Goal: Task Accomplishment & Management: Use online tool/utility

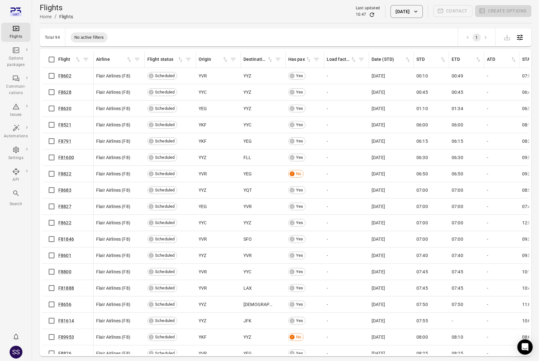
click at [397, 11] on button "[DATE]" at bounding box center [406, 11] width 32 height 13
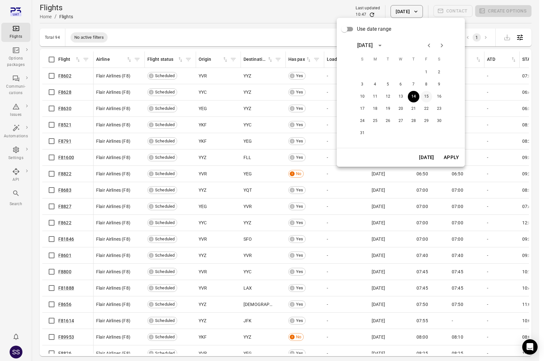
click at [427, 94] on button "15" at bounding box center [426, 97] width 12 height 12
click at [457, 163] on button "Apply" at bounding box center [451, 157] width 22 height 13
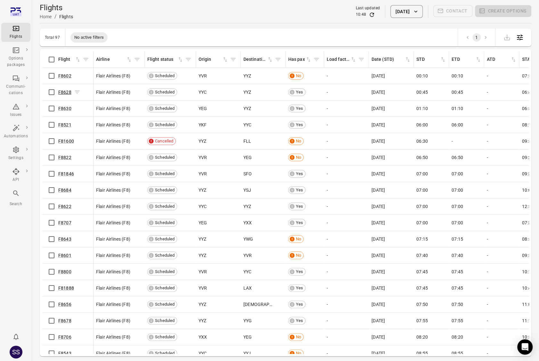
click at [63, 93] on link "F8628" at bounding box center [64, 92] width 13 height 5
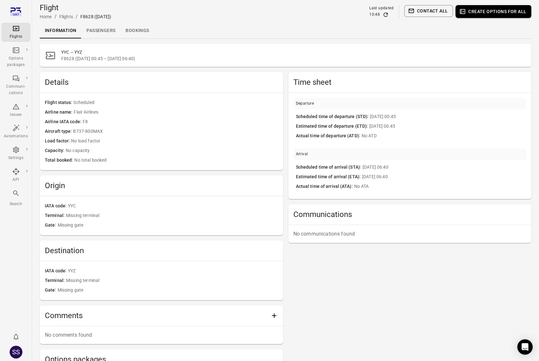
click at [101, 28] on link "Passengers" at bounding box center [100, 30] width 39 height 15
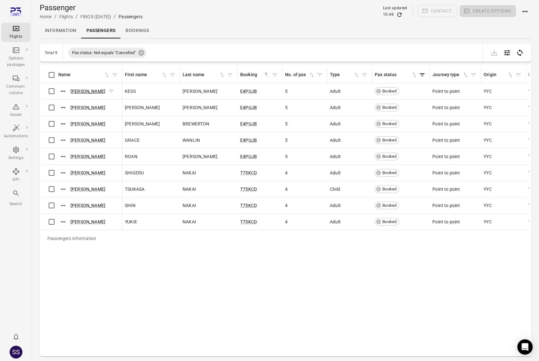
click at [88, 90] on link "KESS ROWE" at bounding box center [87, 91] width 35 height 5
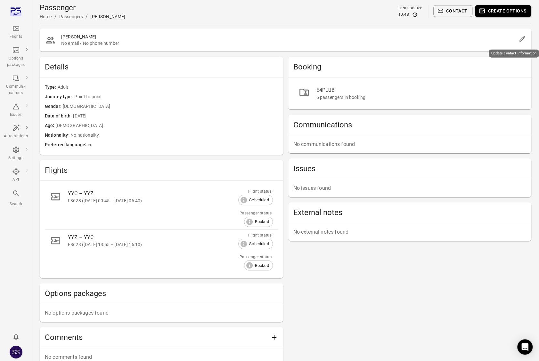
click at [526, 39] on button "Edit" at bounding box center [522, 38] width 13 height 13
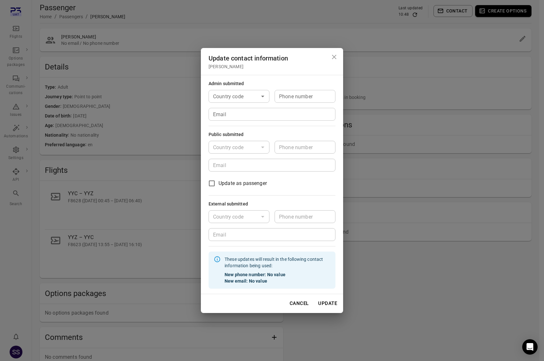
click at [232, 97] on input "Country code" at bounding box center [233, 96] width 46 height 9
drag, startPoint x: 231, startPoint y: 114, endPoint x: 259, endPoint y: 108, distance: 28.1
click at [231, 114] on li "🇮🇸 Iceland (+354)" at bounding box center [238, 119] width 61 height 27
type input "*********"
click at [288, 100] on input "Phone number" at bounding box center [304, 96] width 61 height 13
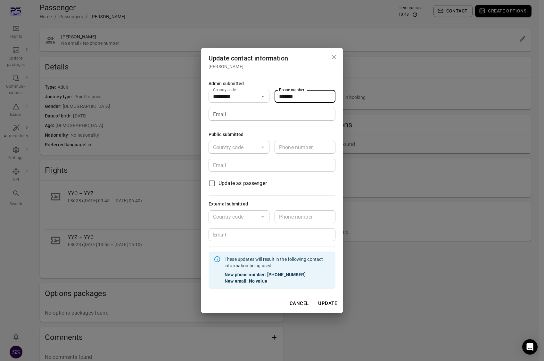
type input "*******"
click at [273, 112] on input "Email" at bounding box center [271, 114] width 127 height 13
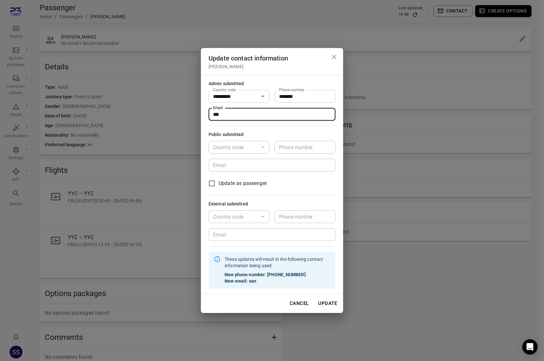
type input "**********"
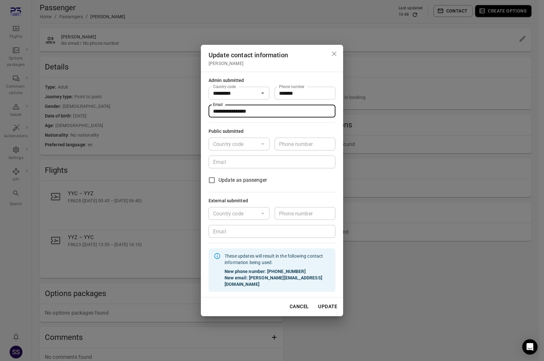
click at [332, 302] on button "Update" at bounding box center [327, 306] width 26 height 13
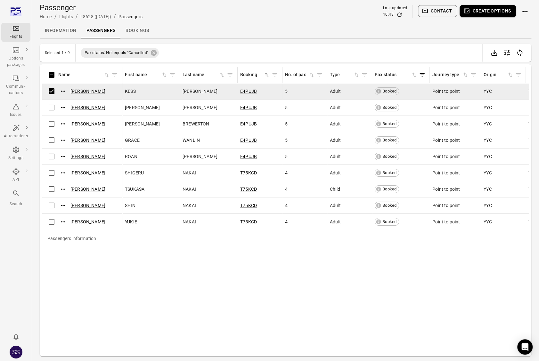
click at [481, 12] on button "Create options" at bounding box center [488, 11] width 56 height 12
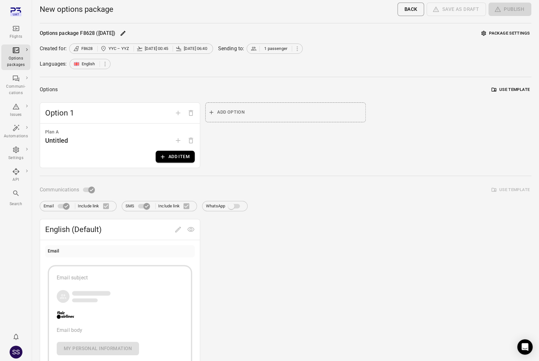
click at [520, 92] on button "Use template" at bounding box center [510, 90] width 41 height 10
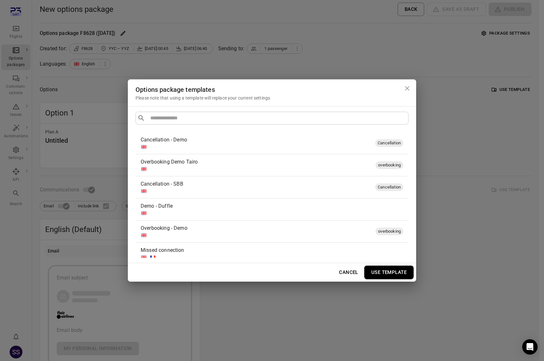
click at [238, 207] on div "Demo - Duffle" at bounding box center [271, 206] width 260 height 8
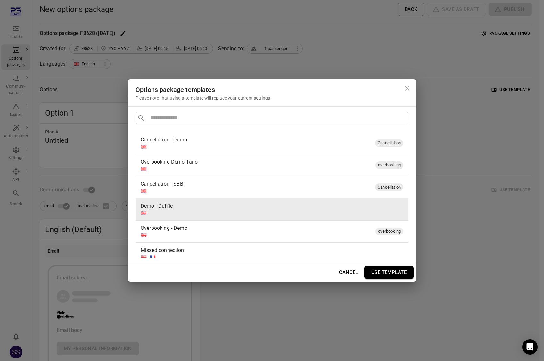
click at [393, 274] on button "Use template" at bounding box center [388, 272] width 49 height 13
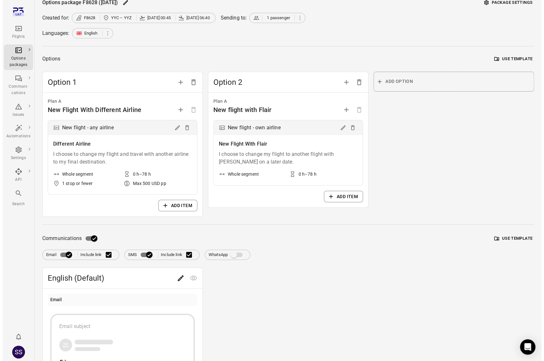
scroll to position [96, 0]
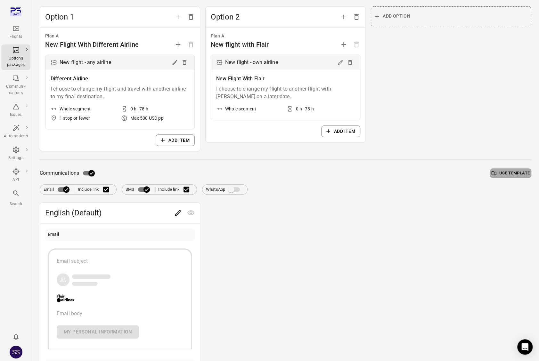
click at [509, 169] on button "Use template" at bounding box center [510, 173] width 41 height 10
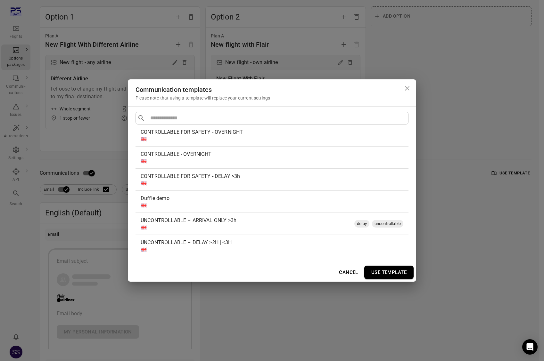
click at [203, 195] on div "Duffle demo" at bounding box center [271, 199] width 260 height 8
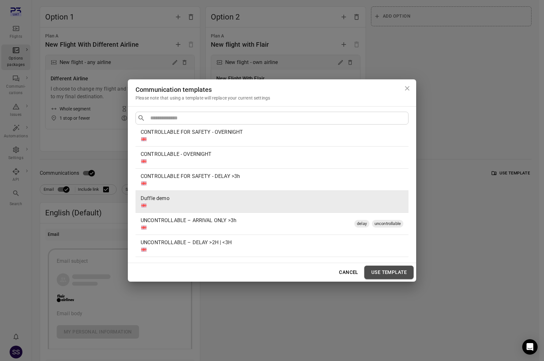
click at [391, 269] on button "Use template" at bounding box center [388, 272] width 49 height 13
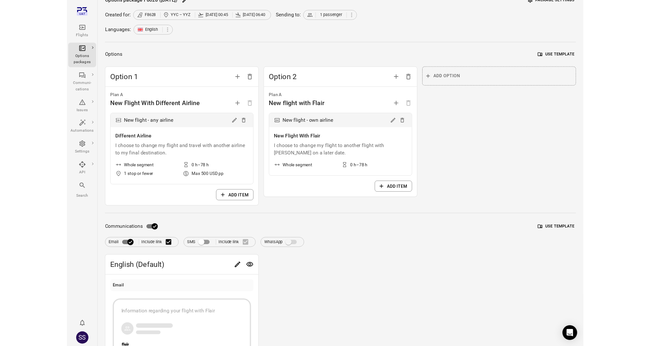
scroll to position [0, 0]
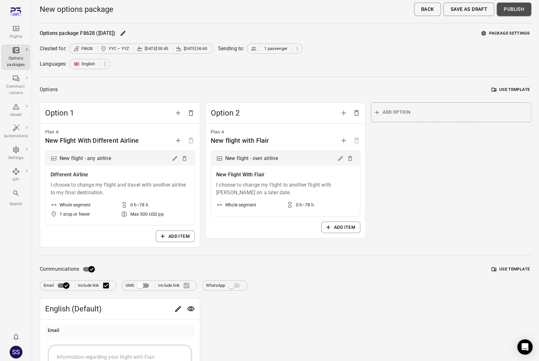
click at [509, 10] on button "Publish" at bounding box center [514, 9] width 35 height 13
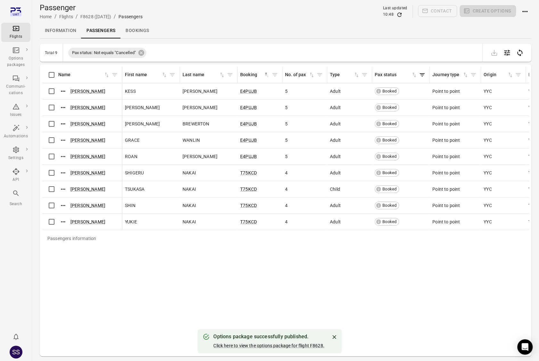
click at [460, 265] on div "Passengers information Name First name Last name Booking sorted ascending No. o…" at bounding box center [285, 210] width 486 height 287
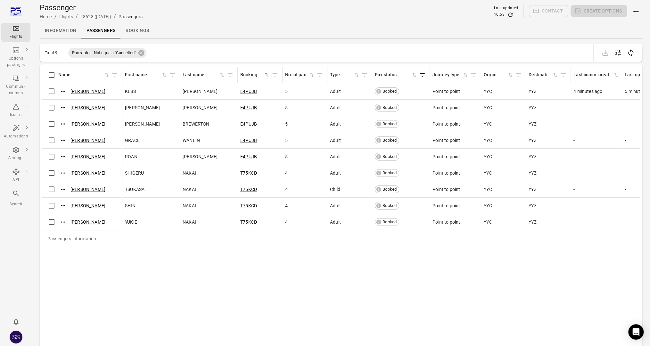
click at [16, 334] on div "SS" at bounding box center [16, 336] width 13 height 13
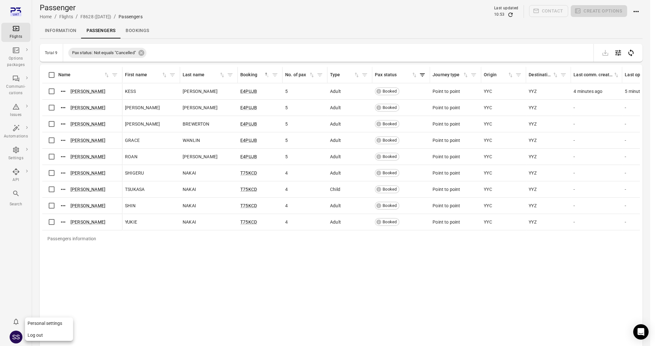
click at [34, 335] on button "Log out" at bounding box center [49, 335] width 48 height 12
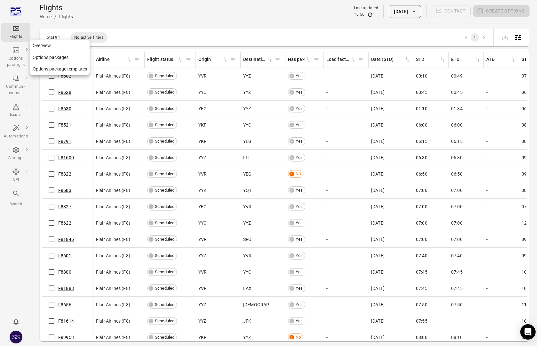
click at [20, 57] on div "Options packages" at bounding box center [16, 61] width 24 height 13
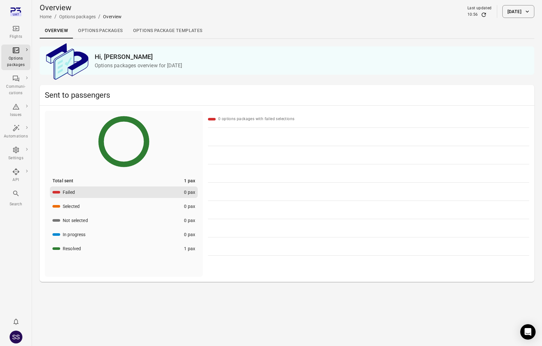
click at [157, 32] on link "Options package Templates" at bounding box center [168, 30] width 80 height 15
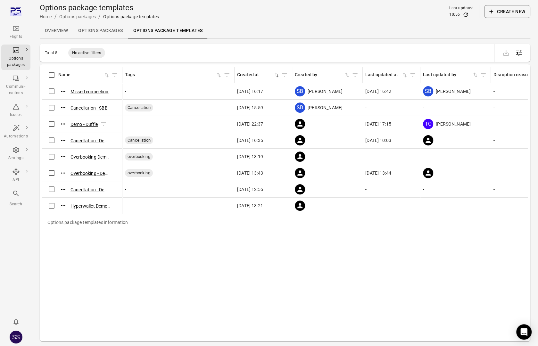
click at [87, 122] on button "Demo - Duffle" at bounding box center [83, 124] width 27 height 6
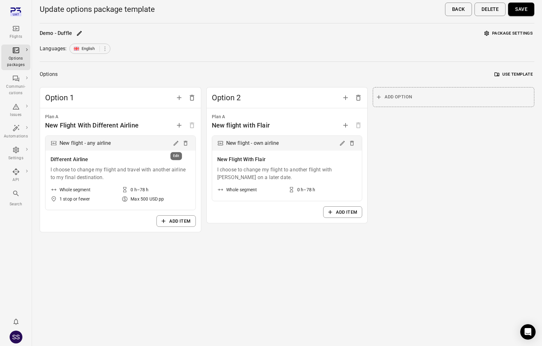
click at [175, 144] on icon "Edit" at bounding box center [176, 143] width 5 height 5
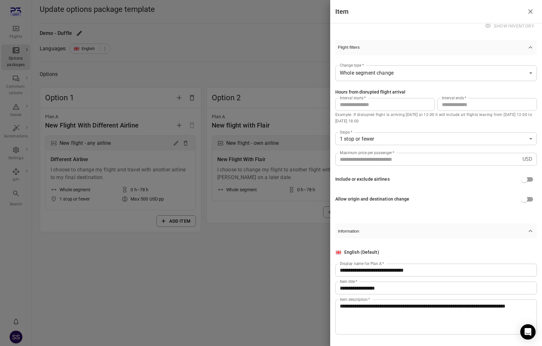
scroll to position [35, 0]
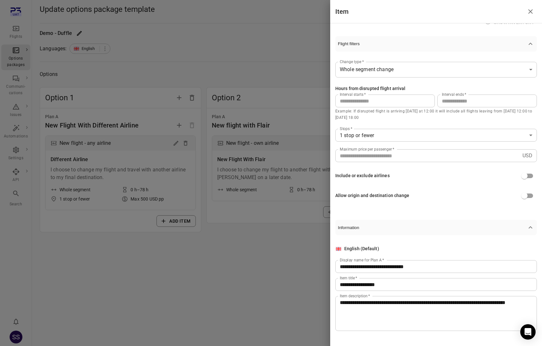
click at [459, 45] on span "Flight filters" at bounding box center [432, 43] width 189 height 5
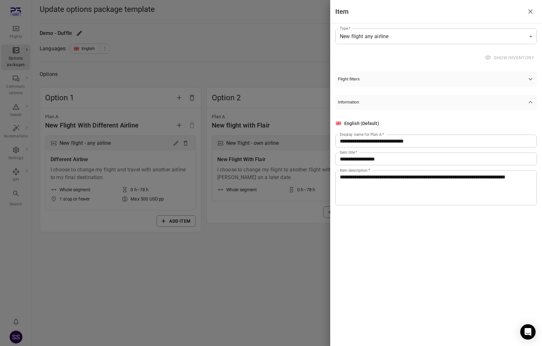
scroll to position [0, 0]
click at [460, 81] on span "Flight filters" at bounding box center [432, 79] width 189 height 5
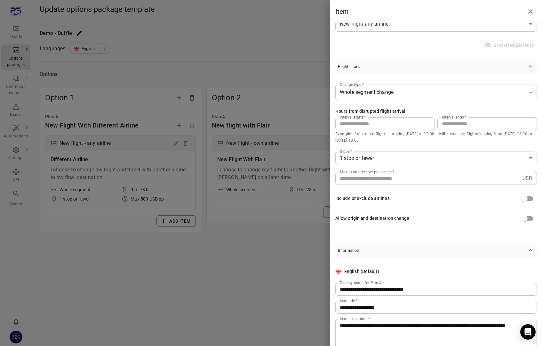
scroll to position [32, 0]
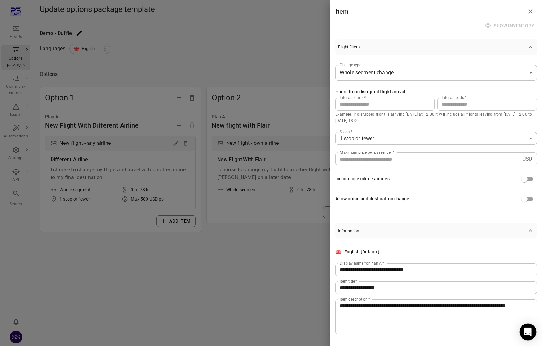
click at [528, 333] on icon "Open Intercom Messenger" at bounding box center [528, 332] width 7 height 8
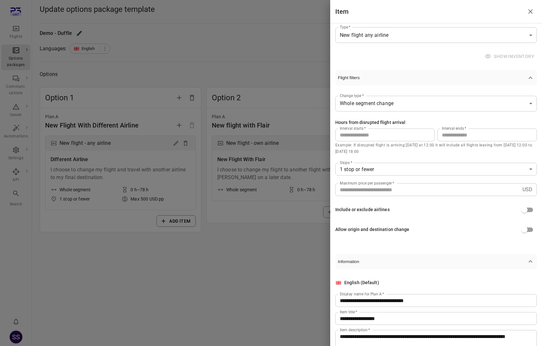
scroll to position [0, 0]
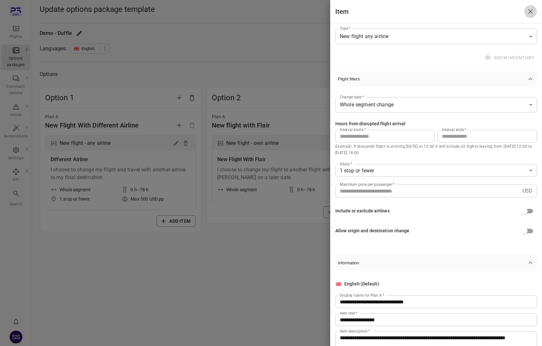
click at [531, 11] on icon "Close drawer" at bounding box center [531, 12] width 8 height 8
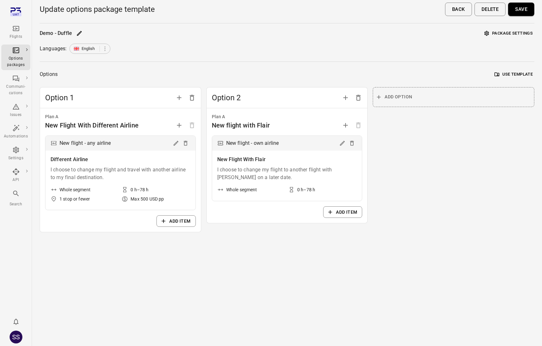
click at [341, 144] on icon "Edit" at bounding box center [342, 143] width 5 height 5
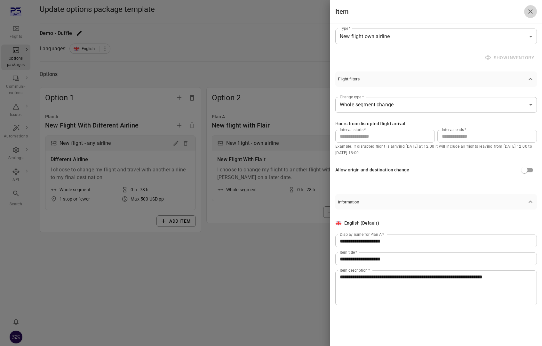
click at [532, 10] on icon "Close drawer" at bounding box center [531, 11] width 4 height 4
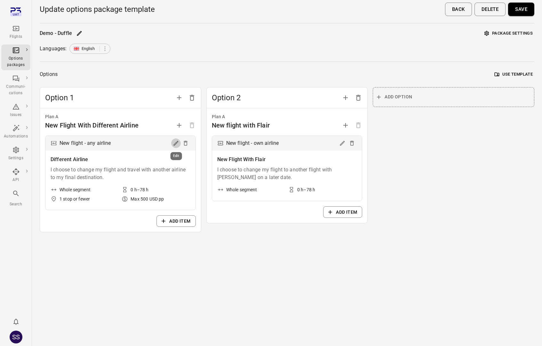
click at [176, 144] on icon "Edit" at bounding box center [176, 143] width 6 height 6
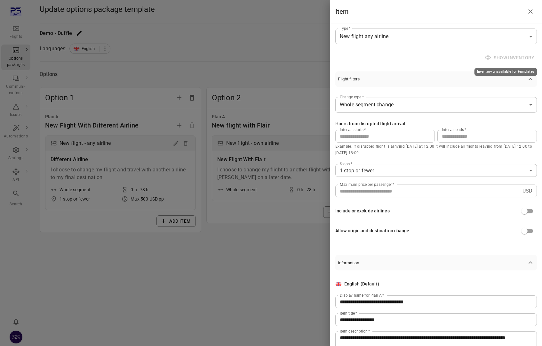
click at [501, 57] on span "Show inventory" at bounding box center [510, 58] width 53 height 12
